Goal: Find specific page/section: Find specific page/section

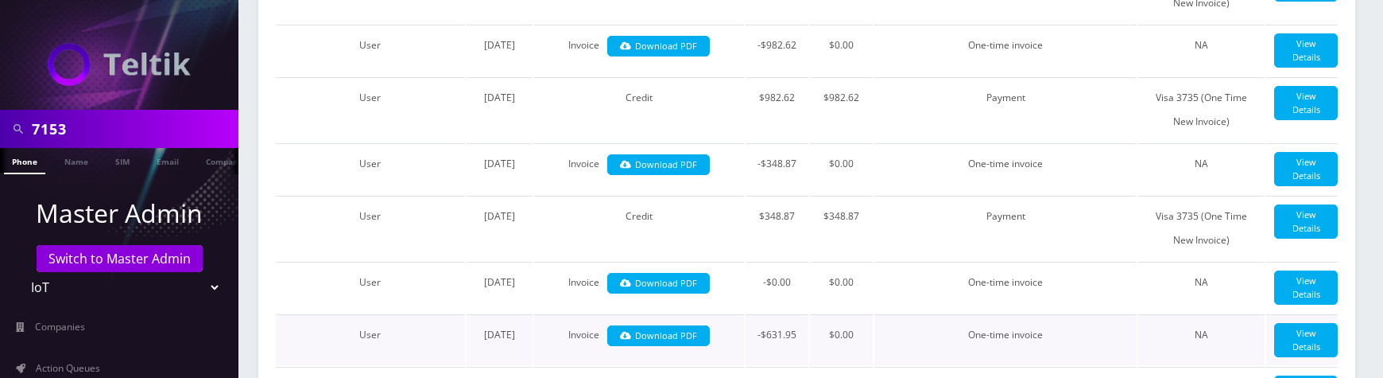
scroll to position [559, 0]
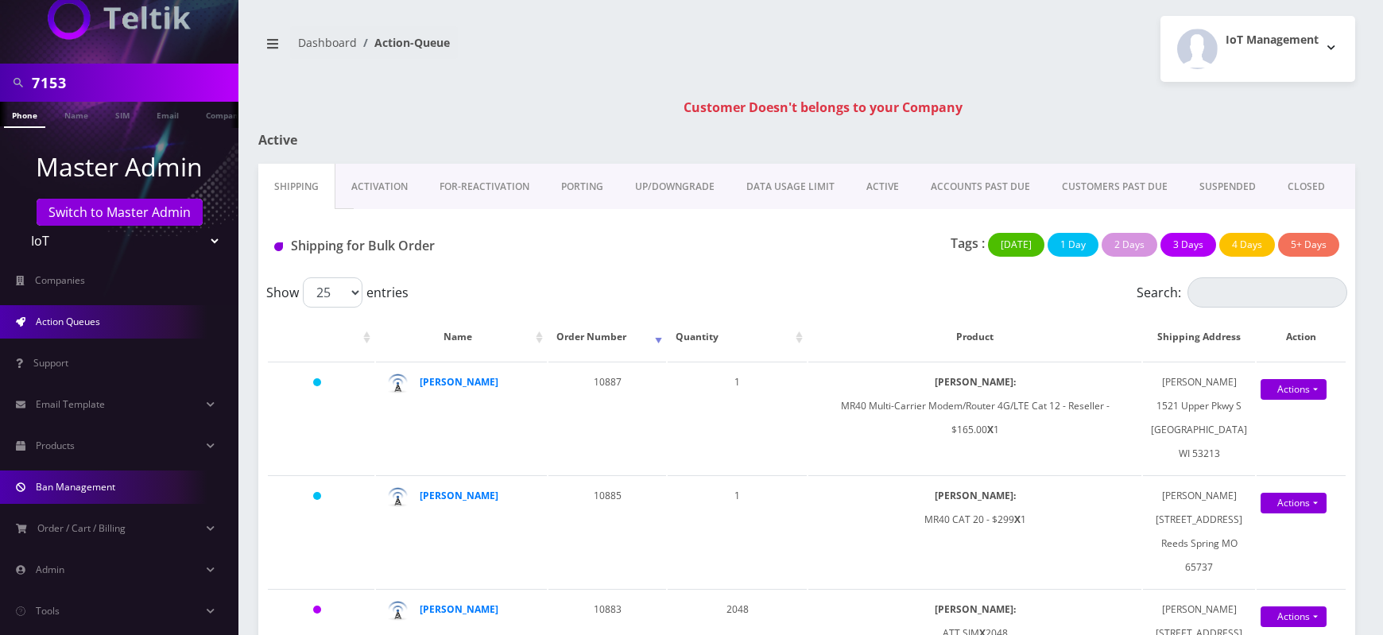
scroll to position [71, 0]
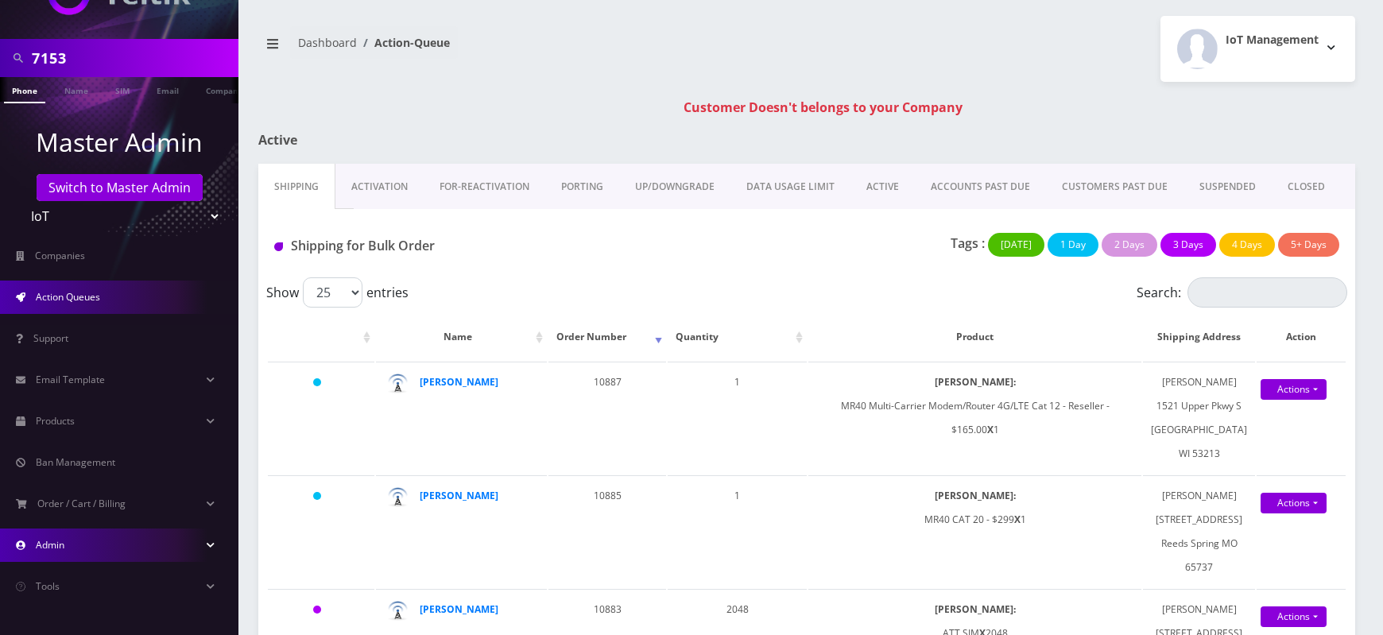
click at [68, 550] on link "Admin" at bounding box center [119, 545] width 238 height 33
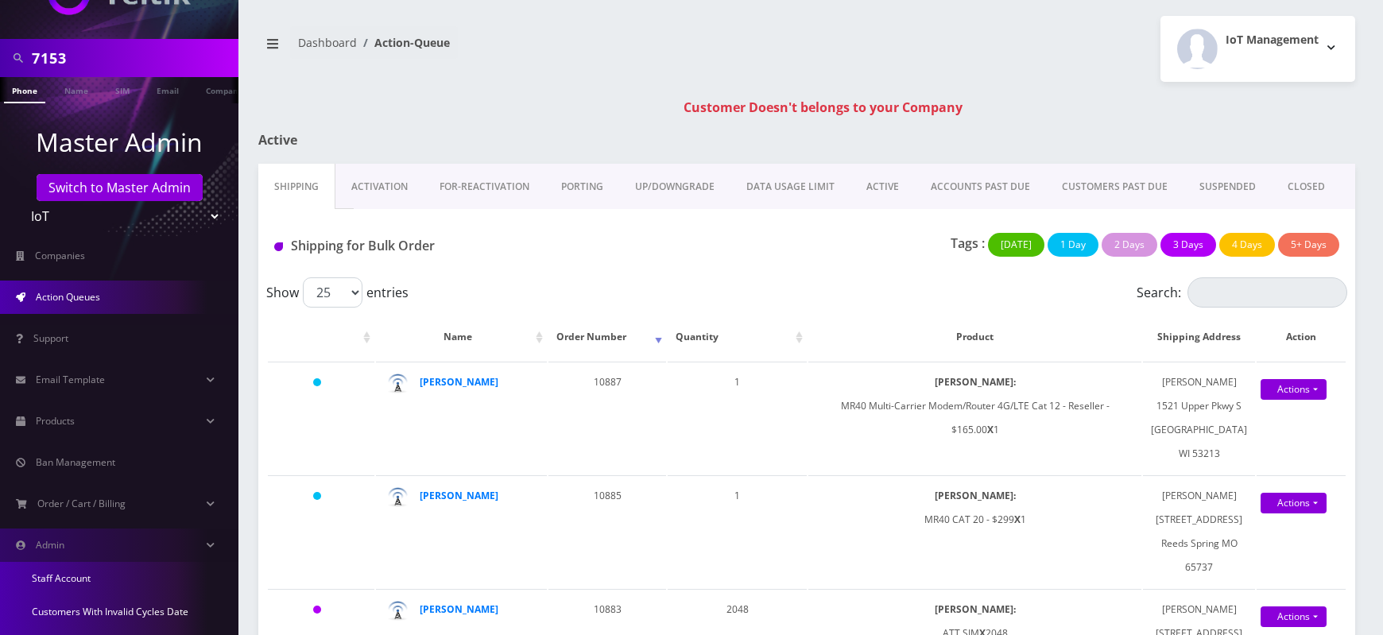
scroll to position [285, 0]
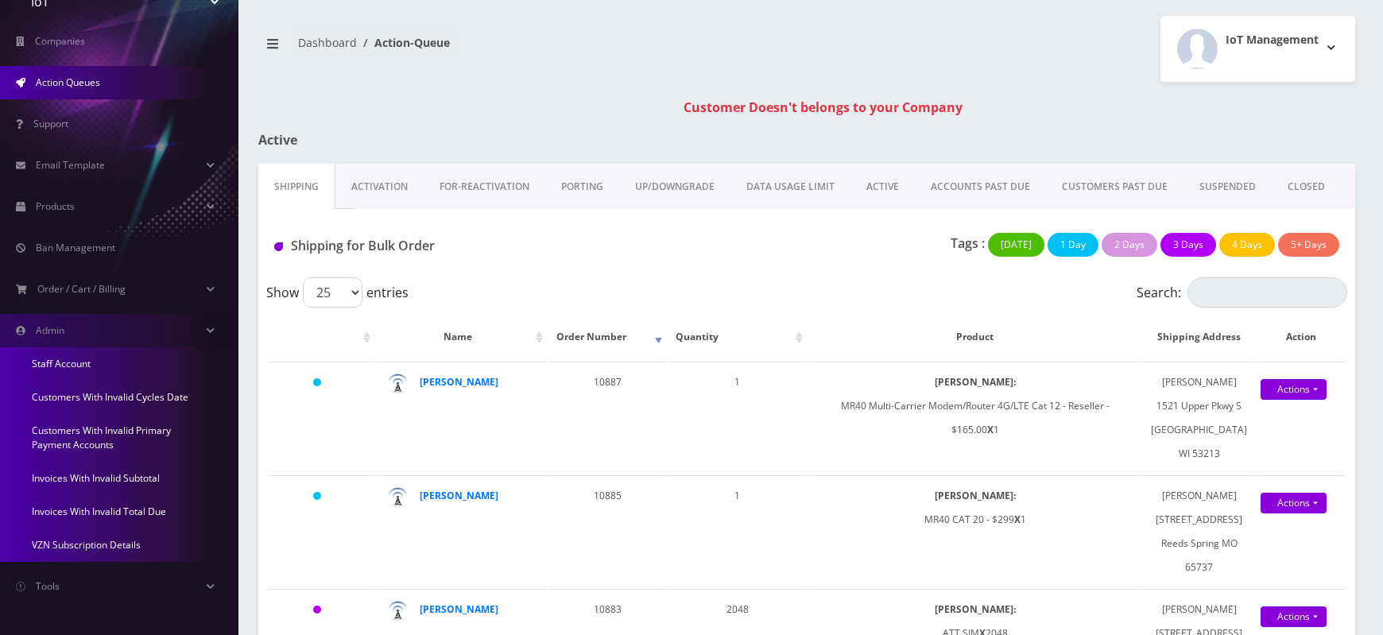
click at [86, 507] on link "Invoices With Invalid Total Due" at bounding box center [119, 511] width 238 height 33
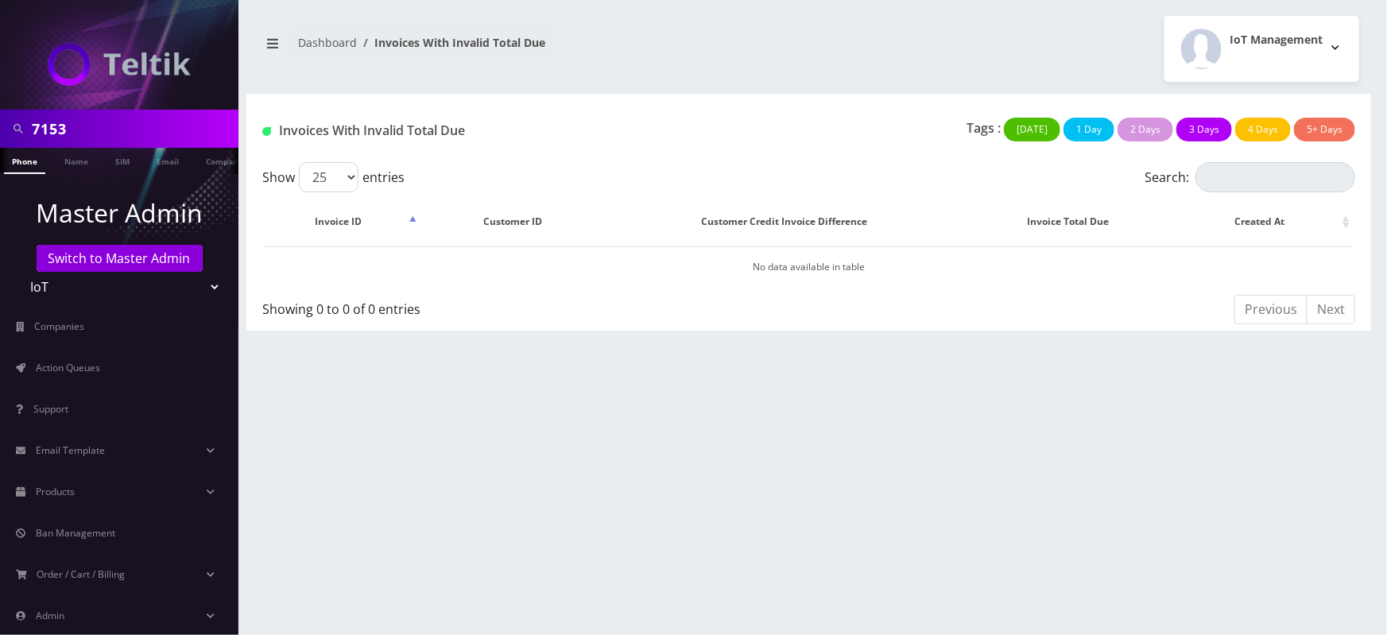
scroll to position [71, 0]
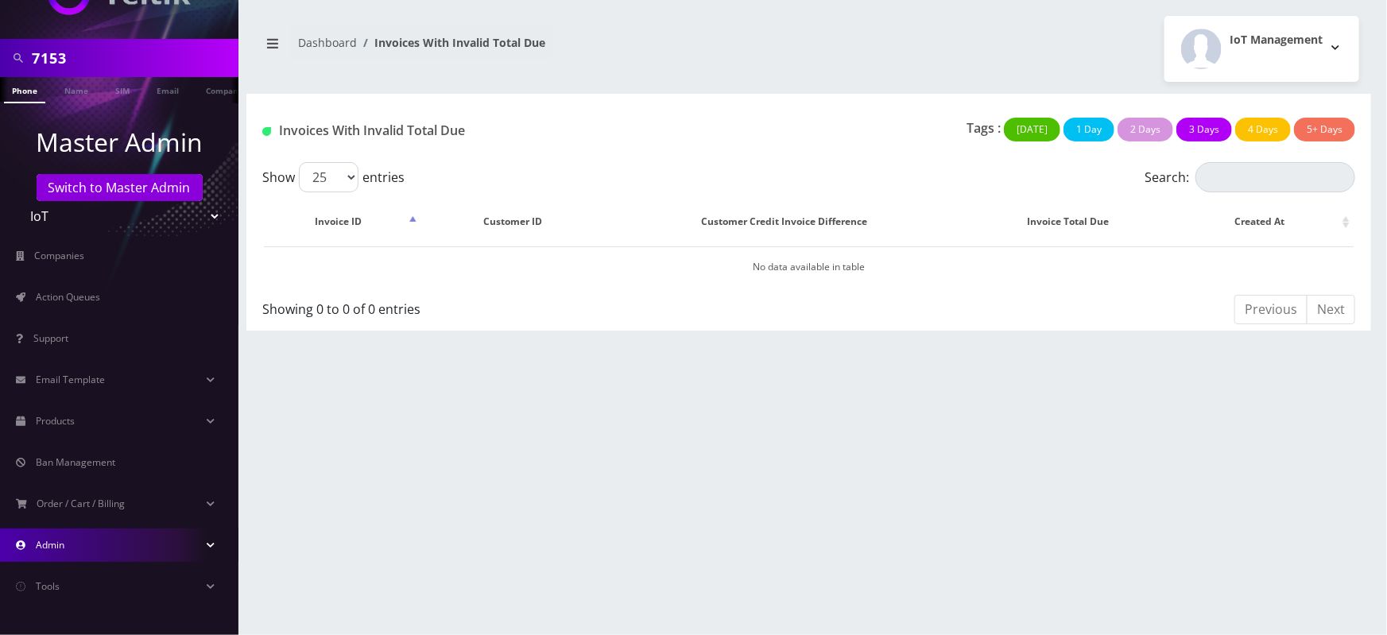
click at [82, 549] on link "Admin" at bounding box center [119, 545] width 238 height 33
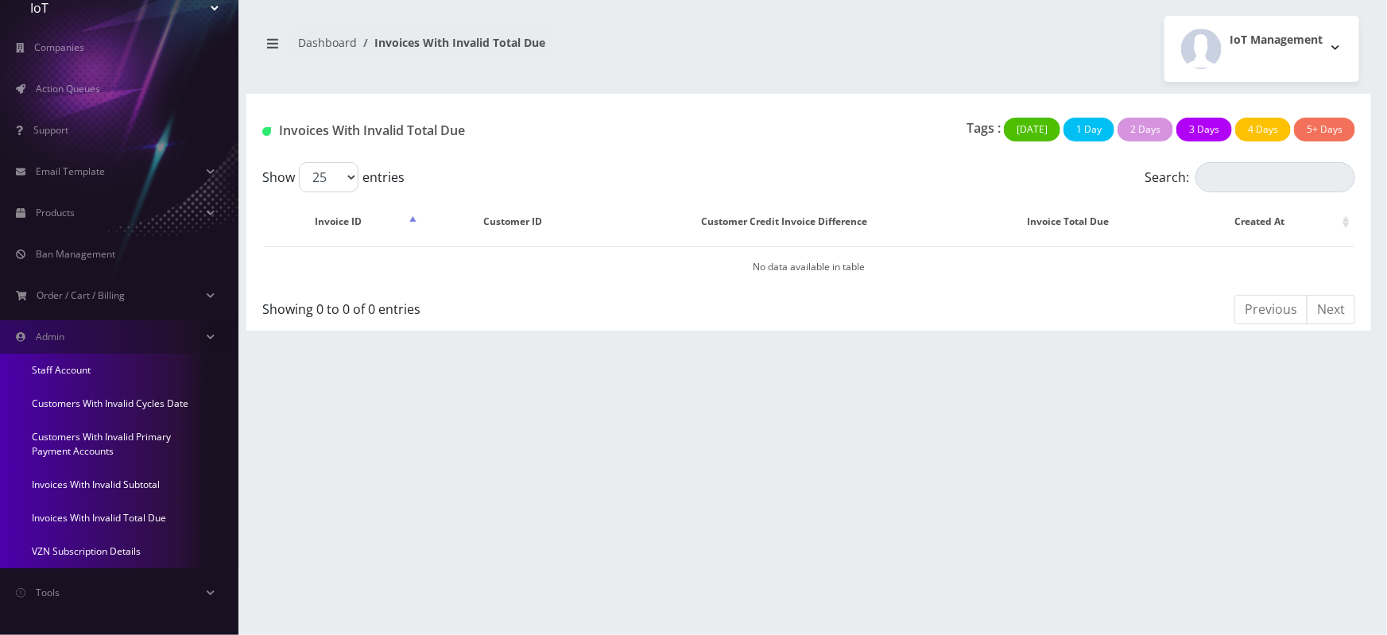
scroll to position [283, 0]
click at [83, 478] on link "Invoices With Invalid Subtotal" at bounding box center [119, 480] width 238 height 33
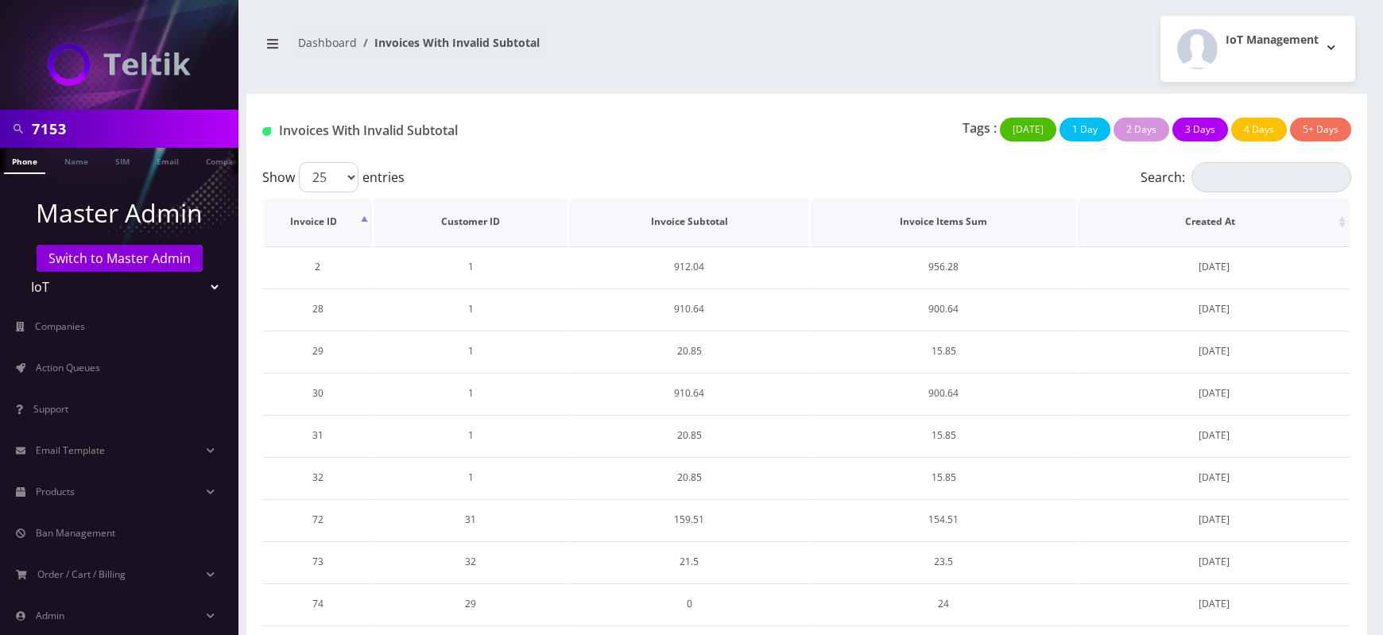
click at [1213, 222] on th "Created At" at bounding box center [1214, 222] width 272 height 46
click at [1206, 226] on th "Created At" at bounding box center [1214, 222] width 272 height 46
